Goal: Task Accomplishment & Management: Use online tool/utility

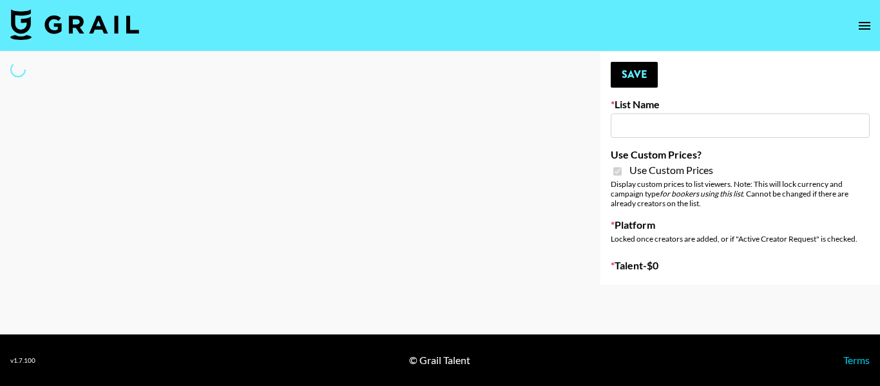
type input "[PERSON_NAME] ([DATE])"
checkbox input "true"
select select "Brand"
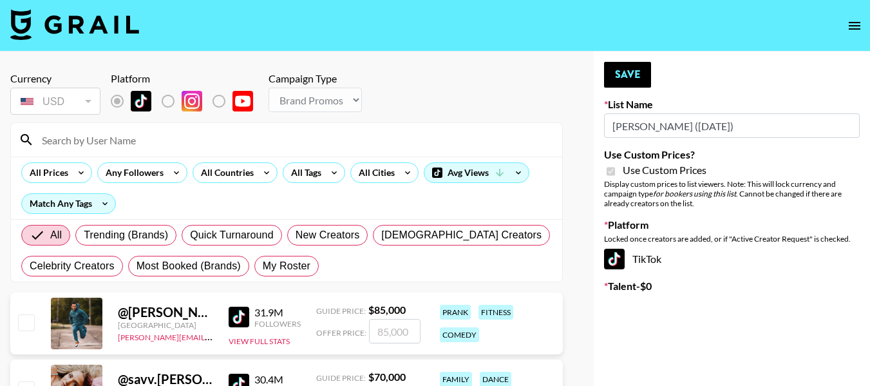
click at [157, 137] on input at bounding box center [294, 140] width 521 height 21
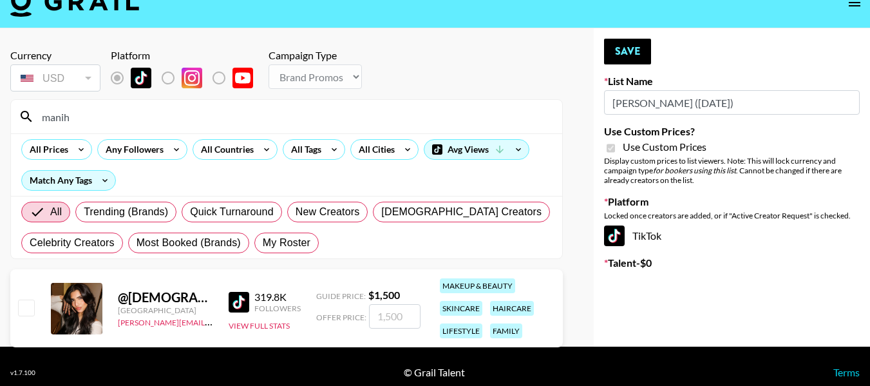
scroll to position [35, 0]
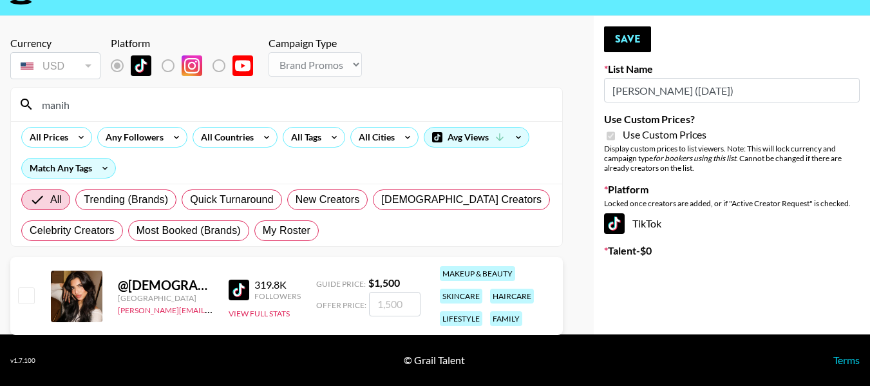
type input "manih"
drag, startPoint x: 29, startPoint y: 292, endPoint x: 58, endPoint y: 289, distance: 29.1
click at [29, 293] on input "checkbox" at bounding box center [25, 294] width 15 height 15
checkbox input "true"
type input "1500"
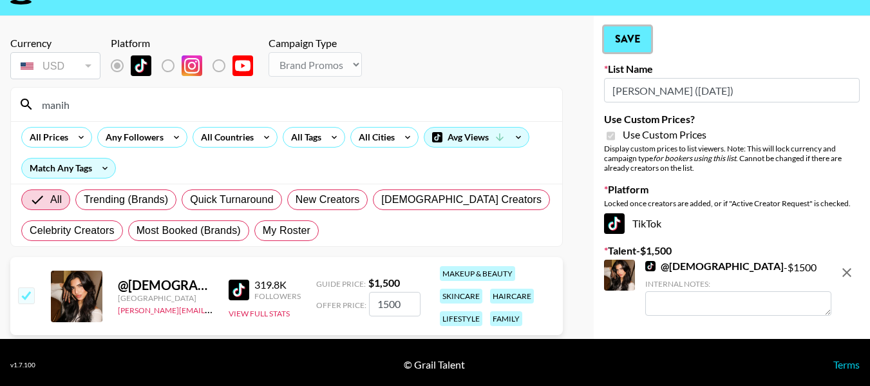
click at [628, 40] on button "Save" at bounding box center [627, 39] width 47 height 26
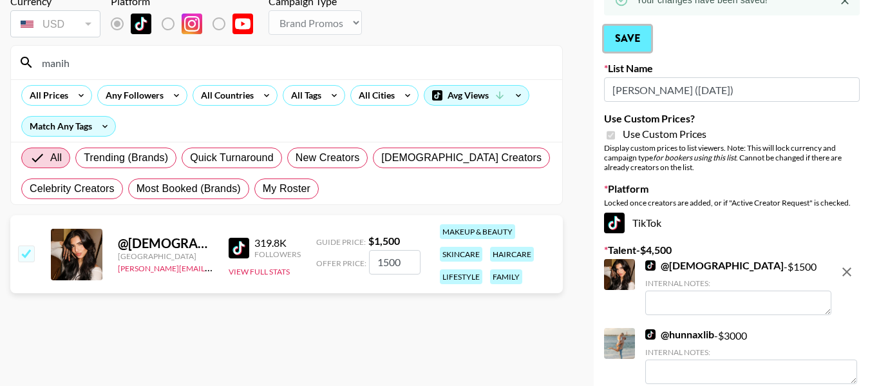
scroll to position [0, 0]
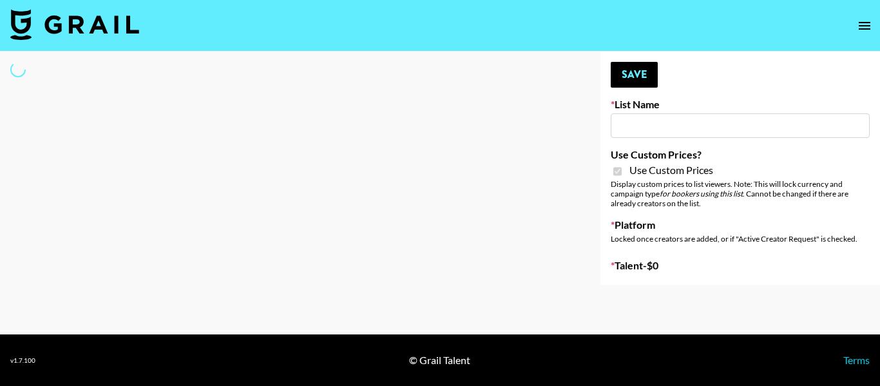
type input "[PERSON_NAME] ([DATE])"
checkbox input "true"
select select "Brand"
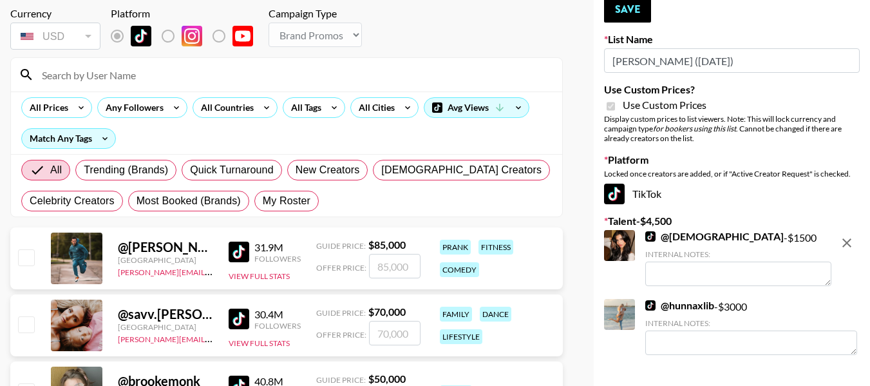
scroll to position [64, 0]
